Goal: Find specific page/section: Find specific page/section

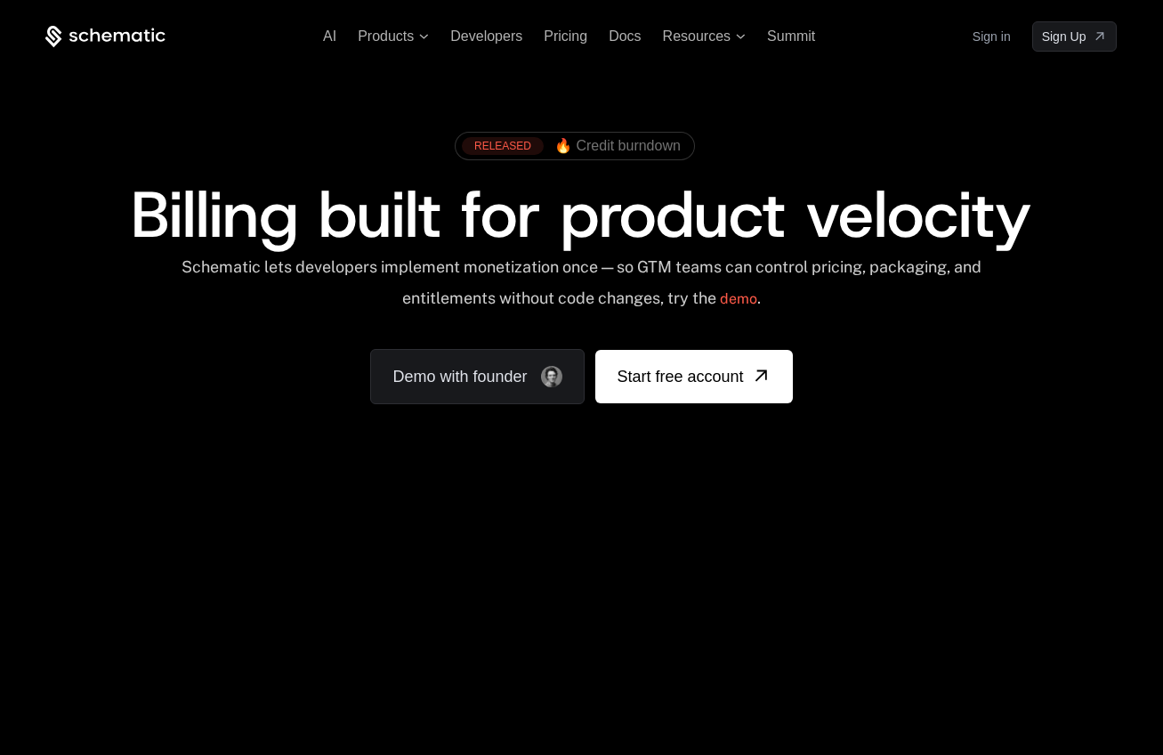
click at [995, 34] on link "Sign in" at bounding box center [992, 36] width 38 height 28
click at [996, 37] on link "Sign in" at bounding box center [992, 36] width 38 height 28
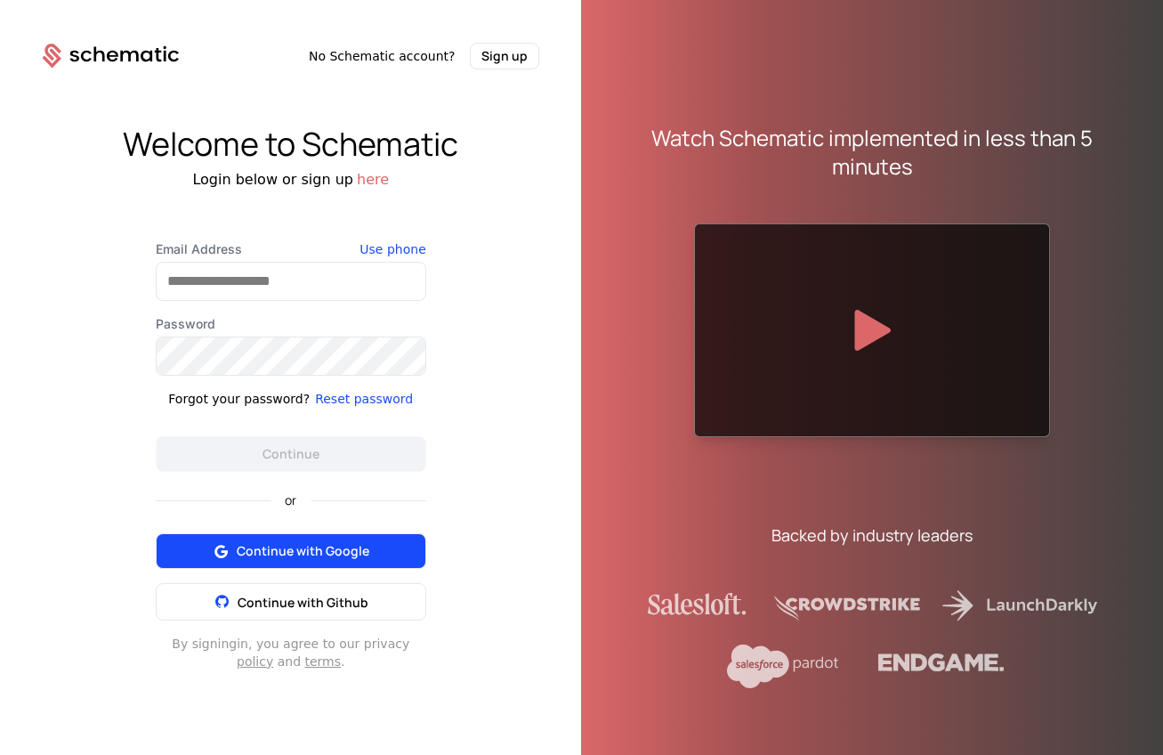
click at [300, 539] on button "Continue with Google" at bounding box center [291, 551] width 271 height 36
click at [333, 545] on span "Continue with Google" at bounding box center [303, 551] width 133 height 18
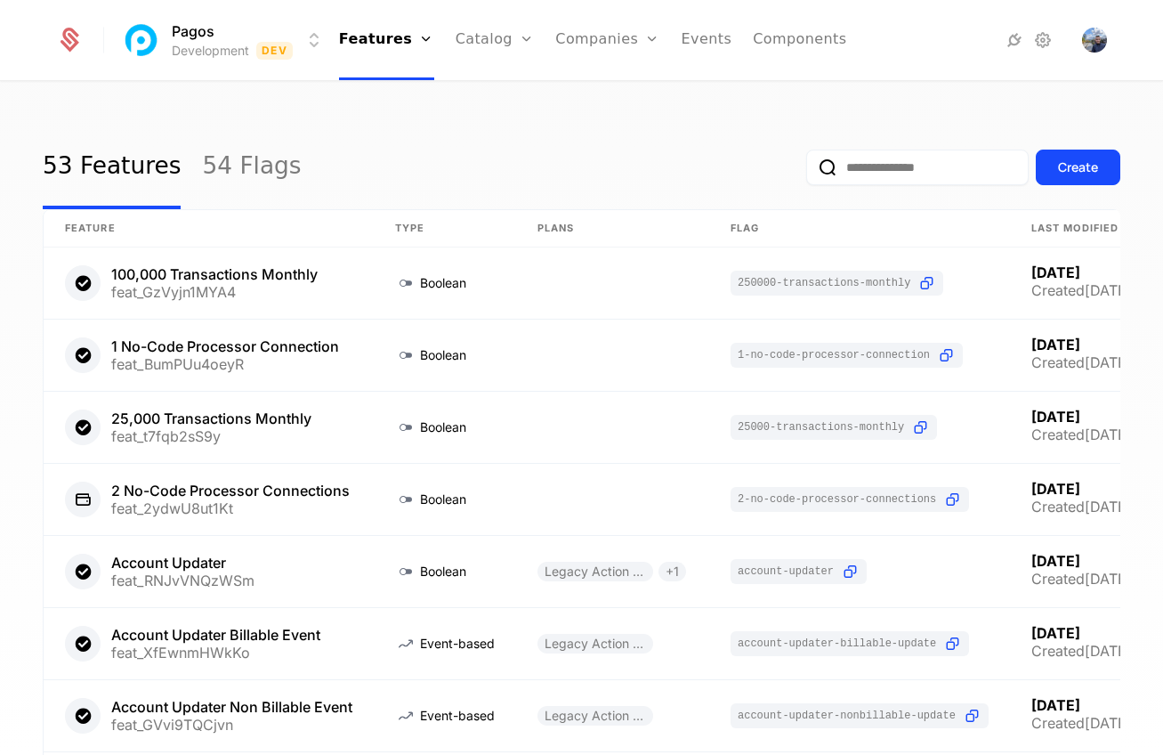
click at [278, 51] on html "Pagos Development Dev Features Features Flags Catalog Plans Add Ons Credits Con…" at bounding box center [581, 377] width 1163 height 755
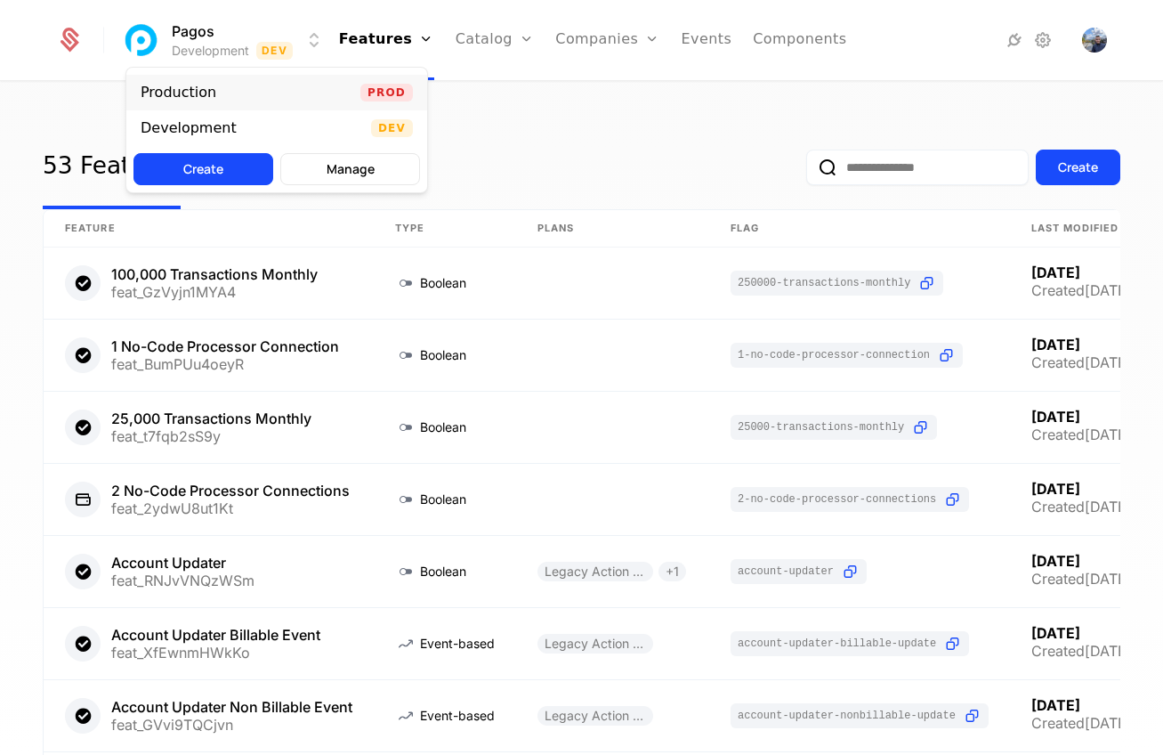
click at [245, 92] on div "Production Prod" at bounding box center [276, 93] width 301 height 36
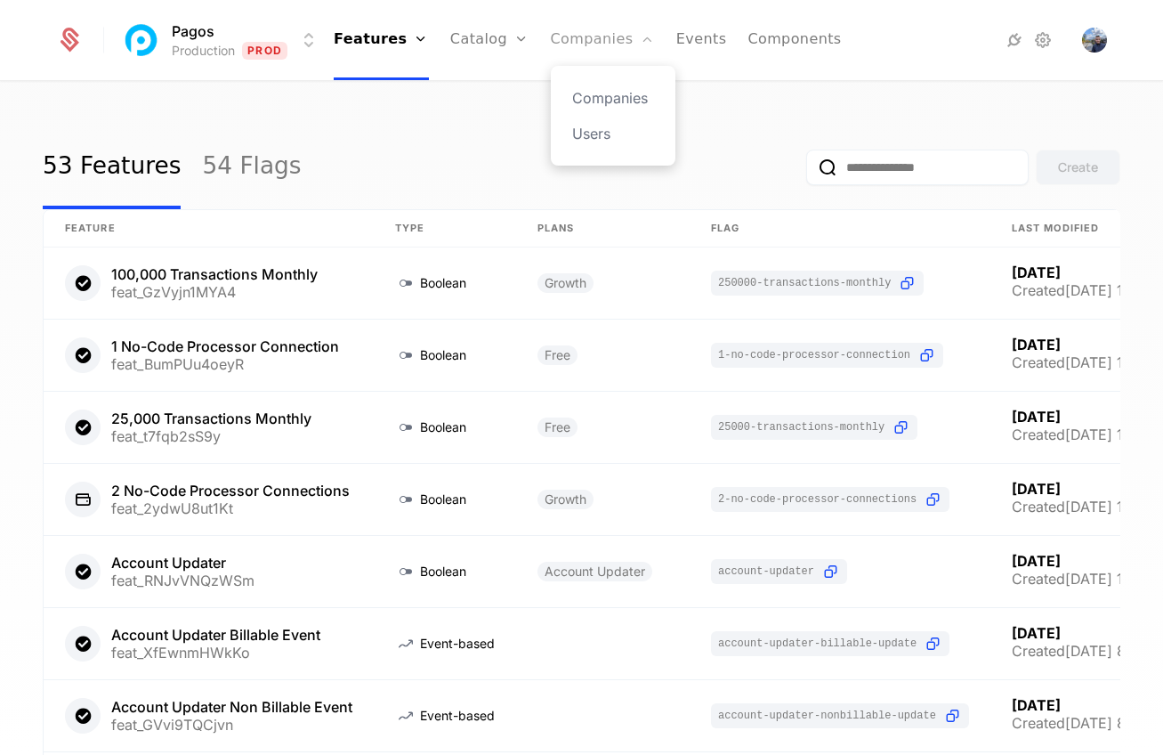
click at [566, 38] on link "Companies" at bounding box center [603, 40] width 104 height 80
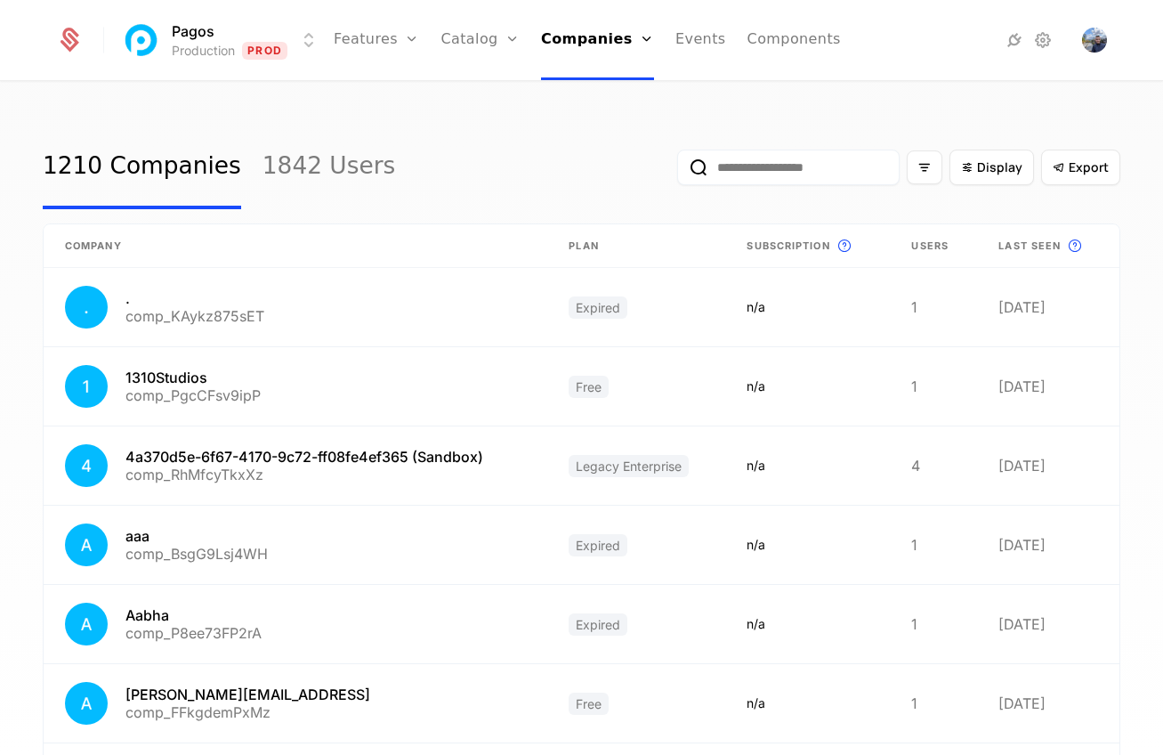
click at [732, 155] on input "email" at bounding box center [788, 167] width 222 height 36
paste input "**********"
type input "**********"
click at [677, 171] on button "submit" at bounding box center [677, 171] width 0 height 0
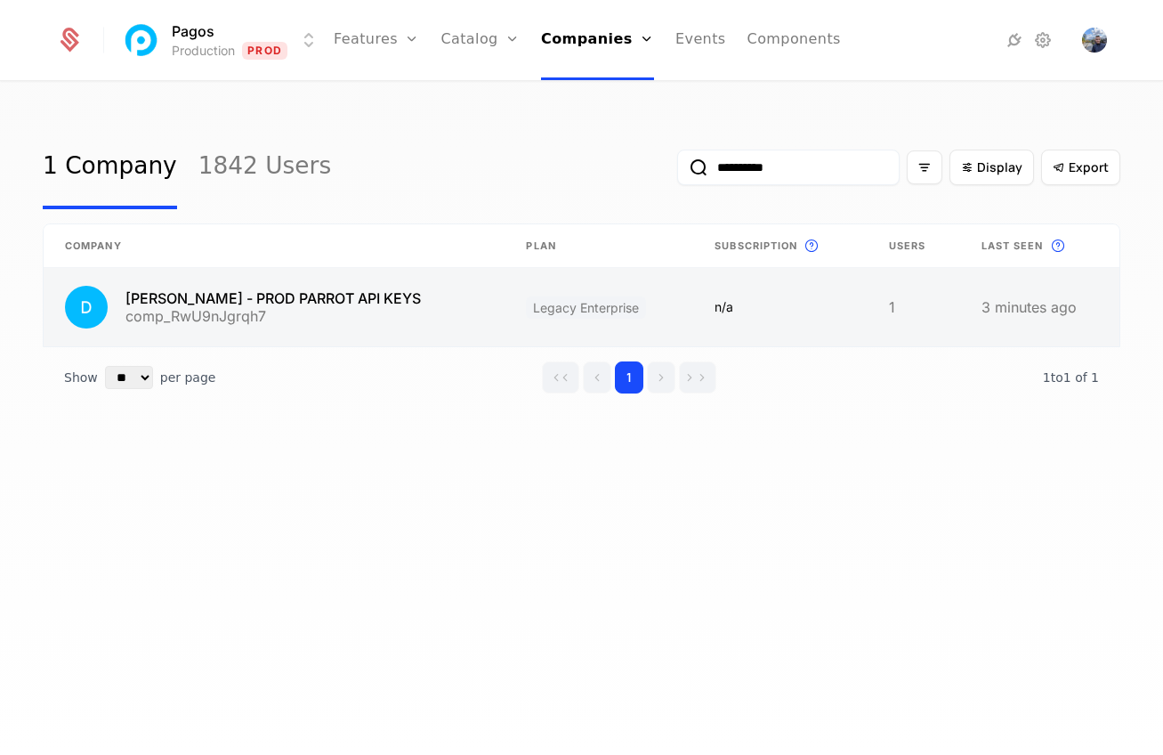
click at [319, 307] on link at bounding box center [274, 307] width 461 height 78
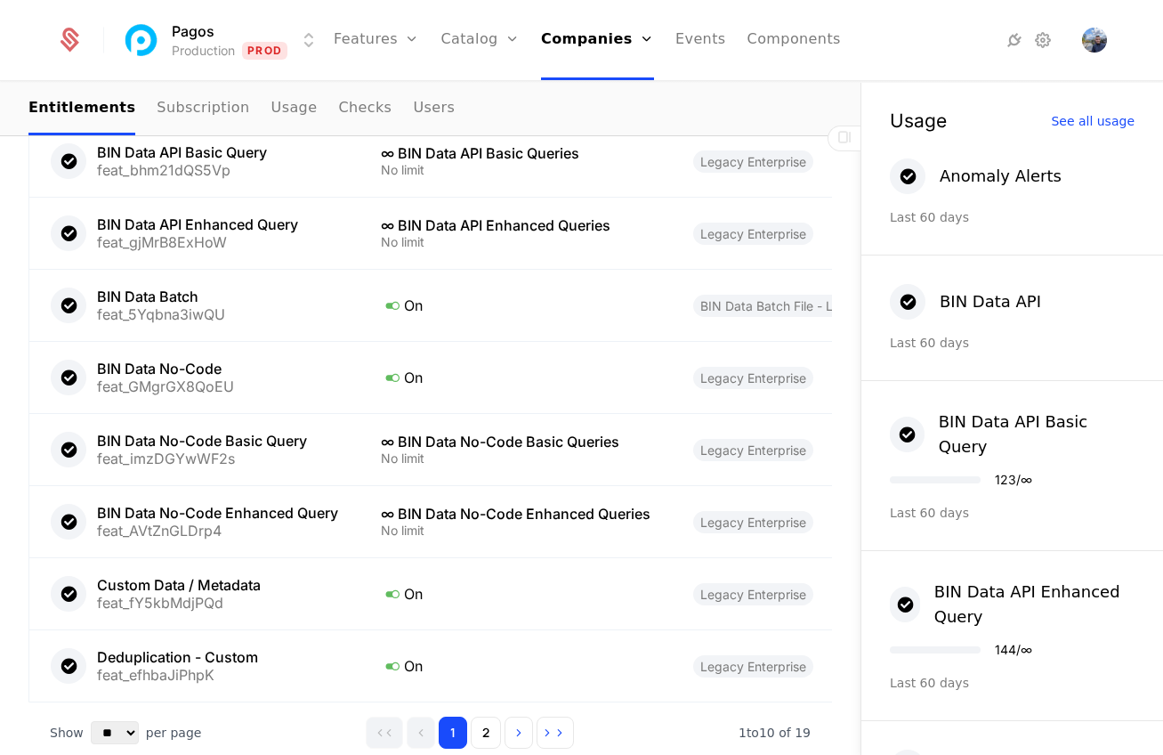
scroll to position [1636, 0]
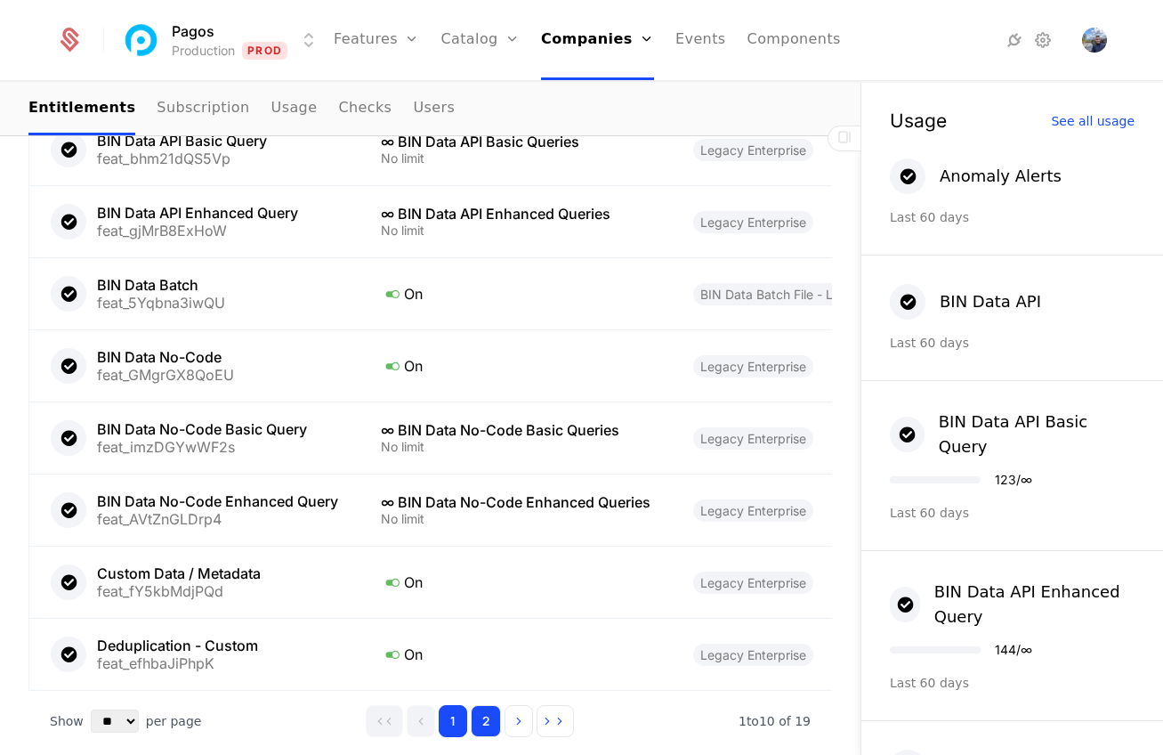
click at [488, 705] on button "2" at bounding box center [486, 721] width 30 height 32
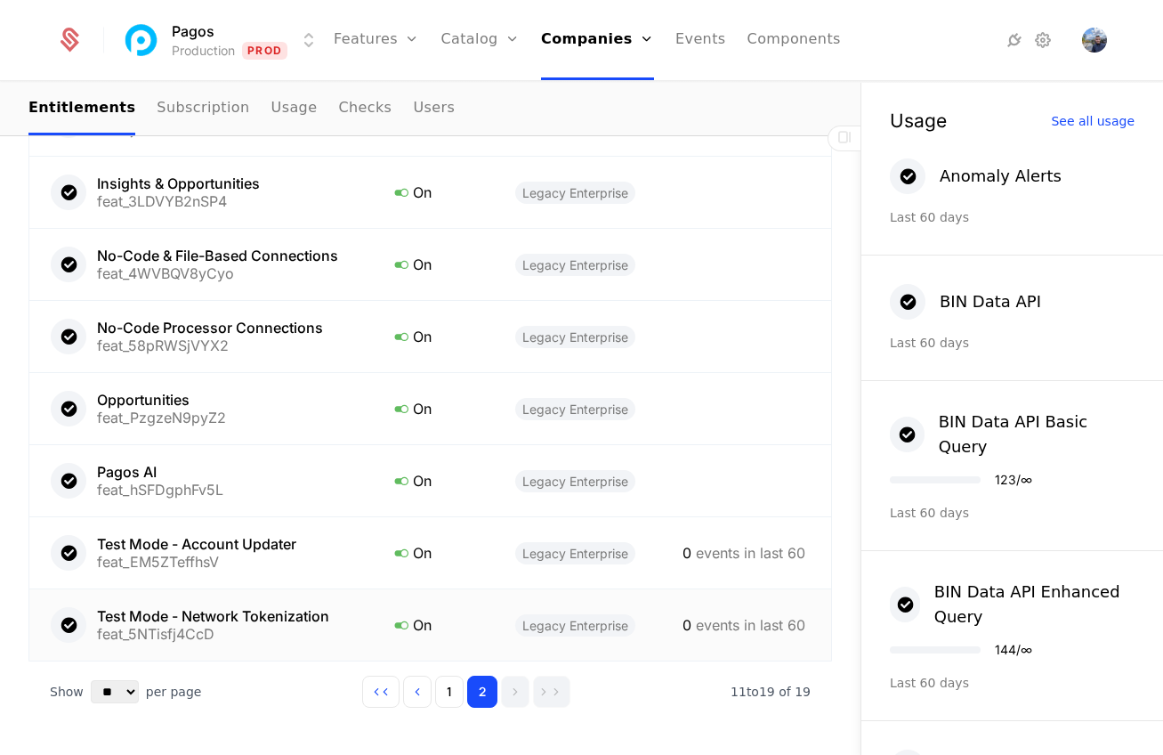
scroll to position [1638, 0]
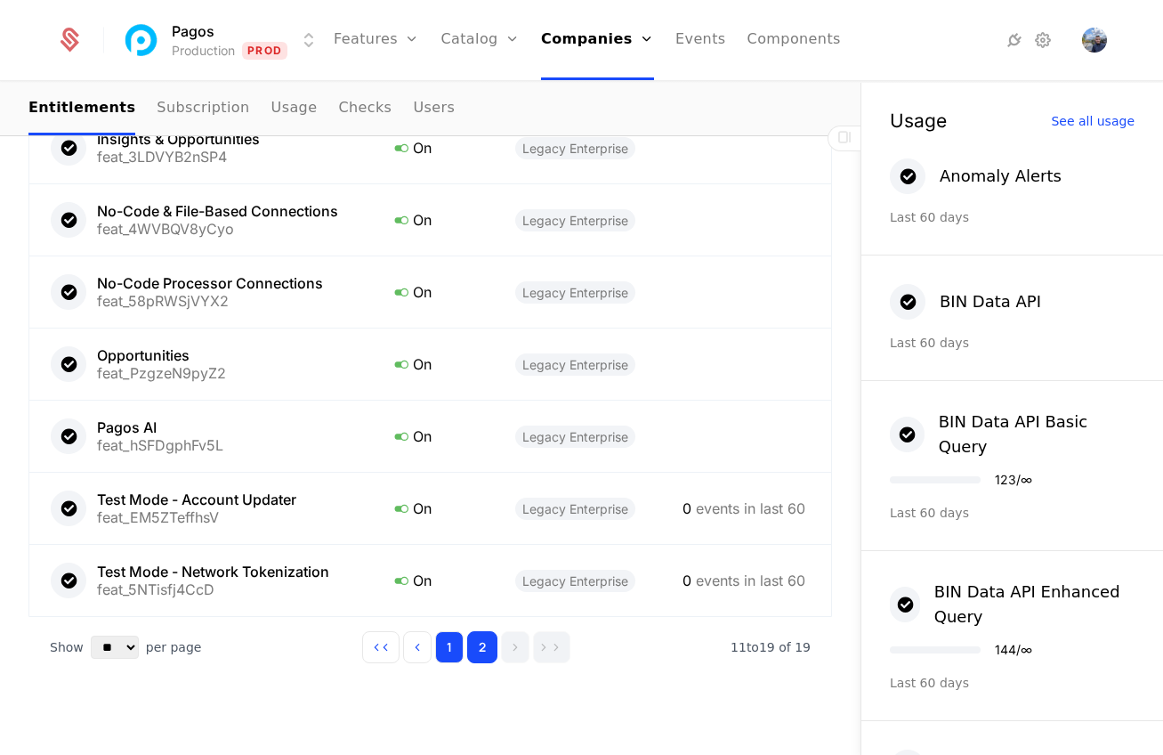
click at [449, 631] on button "1" at bounding box center [449, 647] width 28 height 32
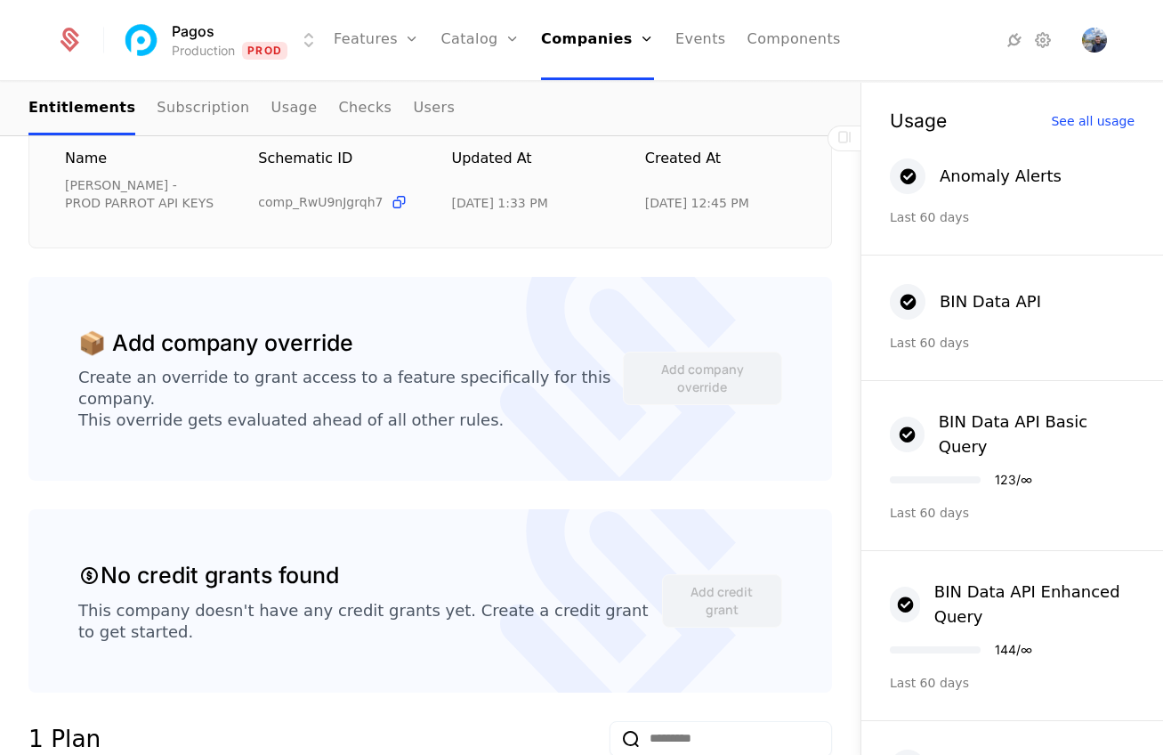
scroll to position [295, 0]
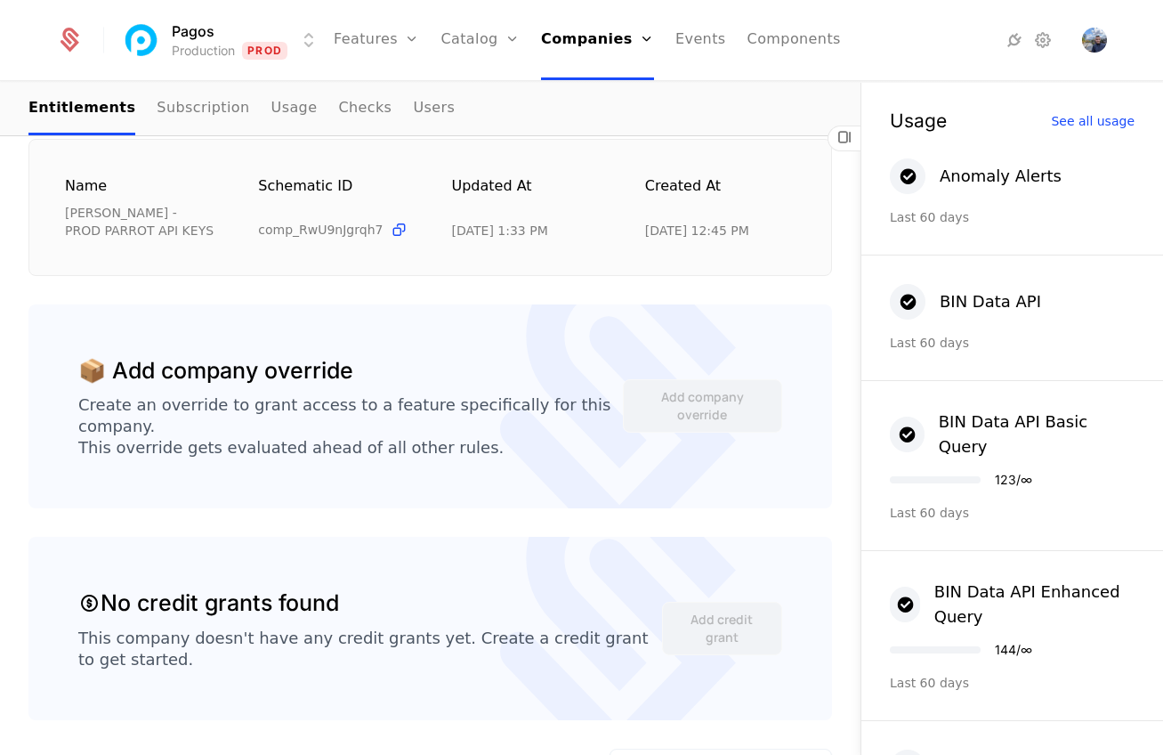
click at [852, 130] on icon at bounding box center [844, 136] width 21 height 21
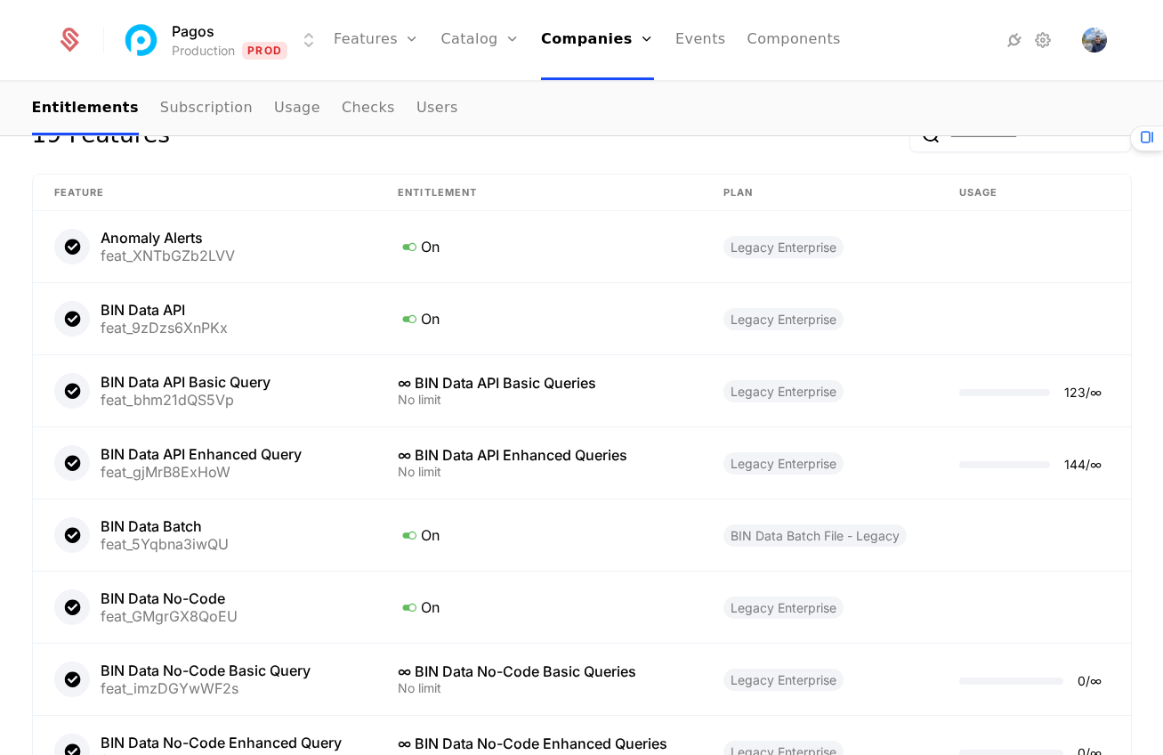
scroll to position [1629, 0]
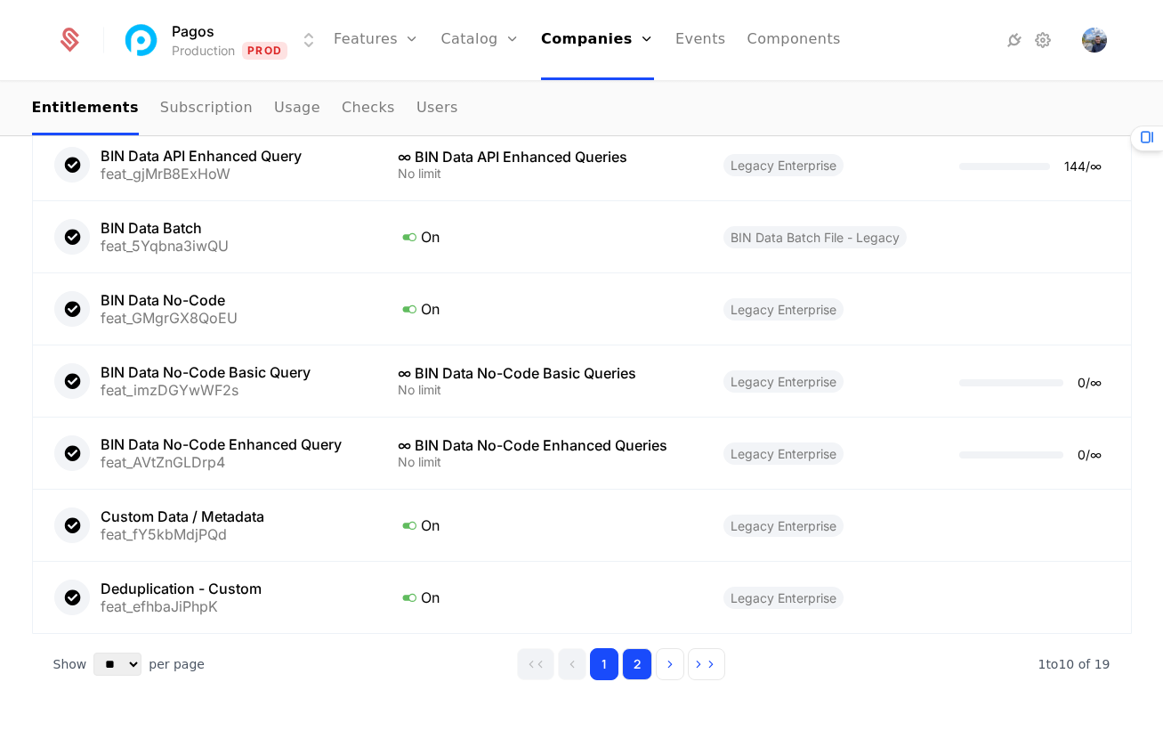
click at [630, 648] on button "2" at bounding box center [637, 664] width 30 height 32
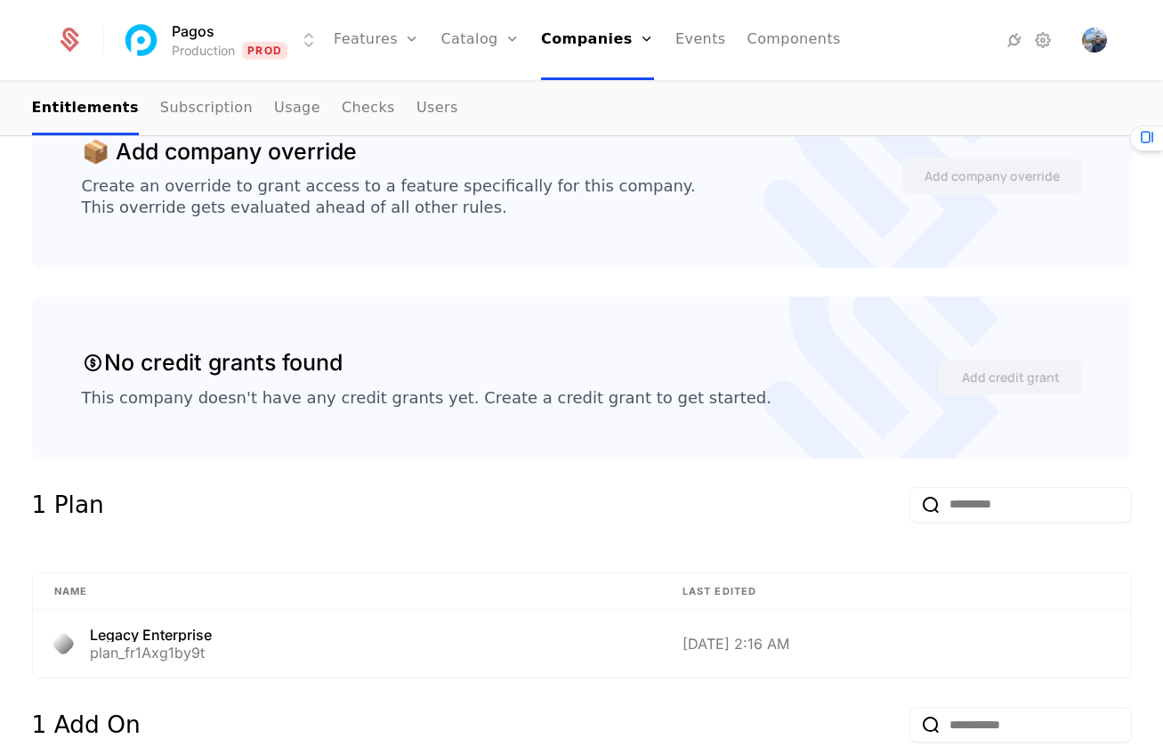
scroll to position [414, 0]
